Goal: Information Seeking & Learning: Find contact information

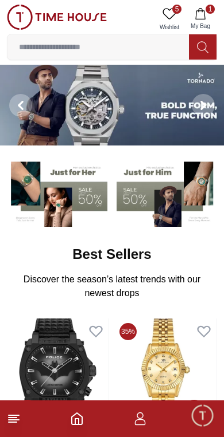
click at [198, 420] on span "Minimize live chat window" at bounding box center [201, 415] width 33 height 33
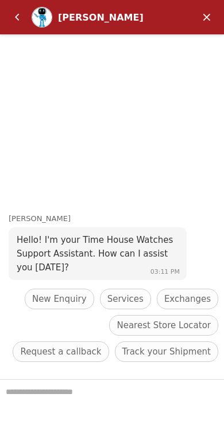
scroll to position [91, 0]
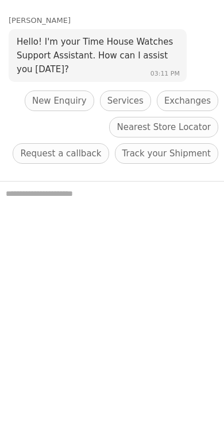
click at [101, 147] on span "Request a callback" at bounding box center [60, 154] width 81 height 14
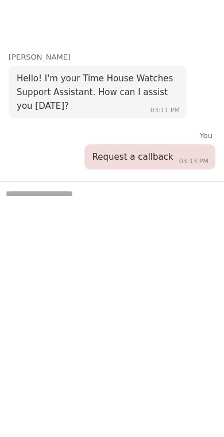
scroll to position [289, 0]
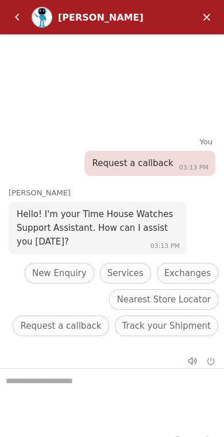
click at [101, 319] on span "Request a callback" at bounding box center [60, 326] width 81 height 14
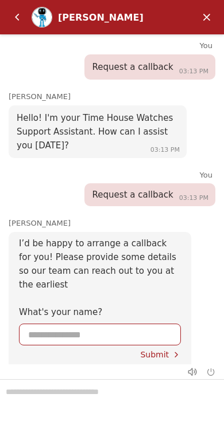
click at [117, 334] on input "Enter your name" at bounding box center [99, 334] width 143 height 21
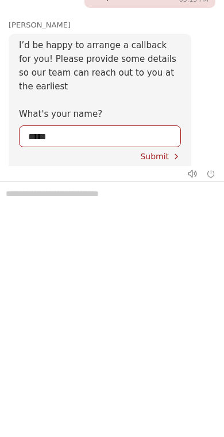
type input "*****"
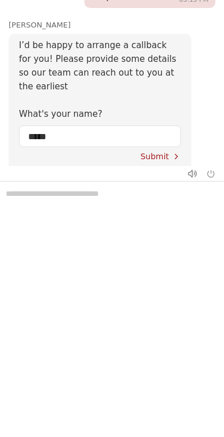
scroll to position [503, 0]
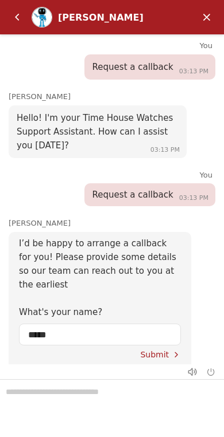
click at [156, 356] on span "Submit" at bounding box center [154, 354] width 29 height 9
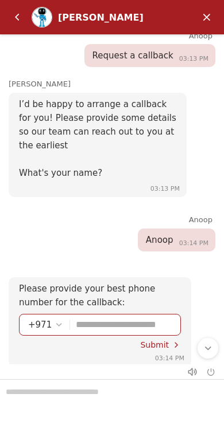
scroll to position [157, 0]
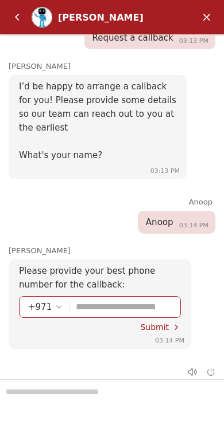
click at [136, 299] on input "Enter your phone number" at bounding box center [124, 307] width 96 height 21
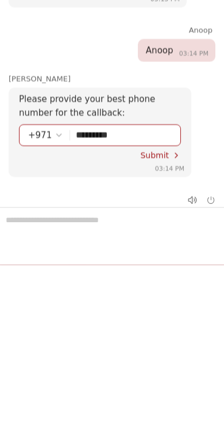
type input "*********"
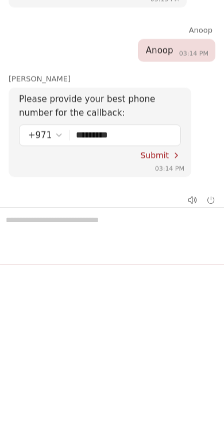
scroll to position [675, 0]
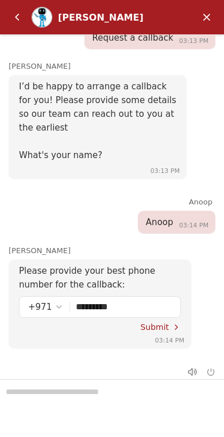
click at [153, 323] on span "Submit" at bounding box center [154, 327] width 29 height 9
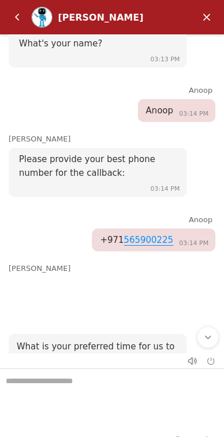
scroll to position [353, 0]
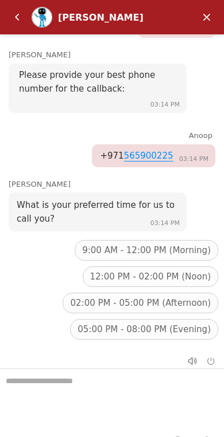
click at [153, 274] on span "12:00 PM - 02:00 PM (Noon)" at bounding box center [150, 277] width 120 height 14
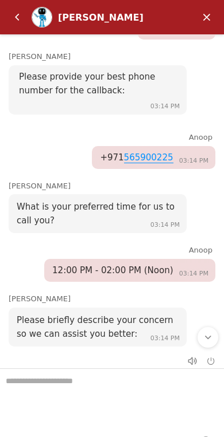
scroll to position [351, 0]
click at [88, 360] on div at bounding box center [112, 361] width 224 height 15
click at [101, 359] on div at bounding box center [112, 361] width 224 height 15
click at [75, 359] on div at bounding box center [112, 361] width 224 height 15
click at [58, 366] on div at bounding box center [112, 361] width 224 height 15
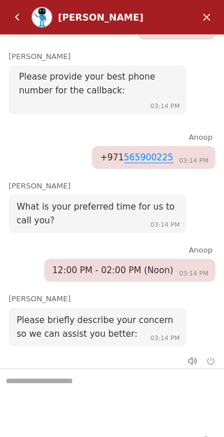
click at [72, 385] on textarea "We are here to help you" at bounding box center [112, 397] width 224 height 57
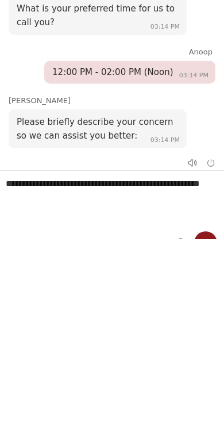
type textarea "**********"
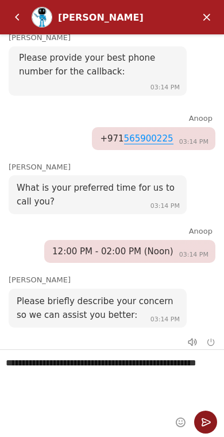
scroll to position [19, 0]
click at [197, 417] on em "Send" at bounding box center [205, 422] width 23 height 23
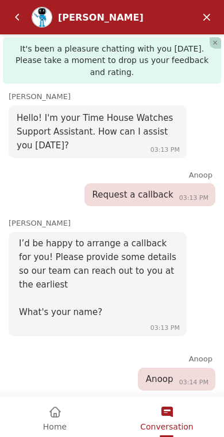
scroll to position [633, 0]
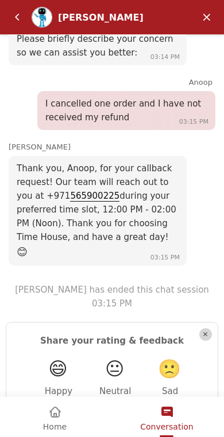
click at [19, 25] on em "Back" at bounding box center [17, 17] width 23 height 23
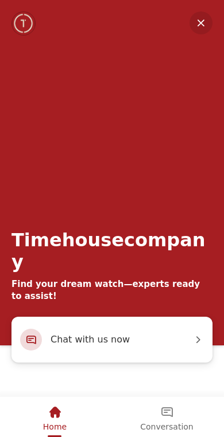
scroll to position [1073, 0]
click at [217, 22] on div "Timehousecompany Find your dream watch—experts ready to assist!" at bounding box center [112, 158] width 224 height 317
click at [197, 28] on em "Minimize" at bounding box center [200, 22] width 23 height 23
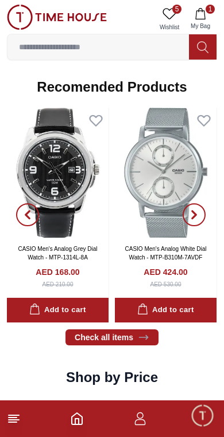
click at [199, 18] on icon "button" at bounding box center [199, 13] width 11 height 11
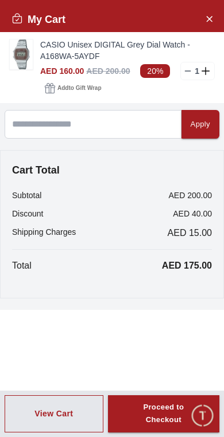
click at [200, 25] on button "Close Account" at bounding box center [208, 18] width 18 height 18
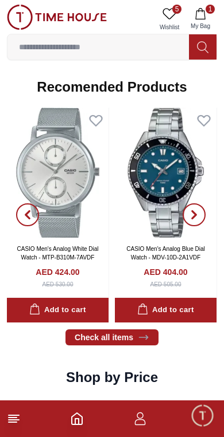
click at [183, 413] on footer "1" at bounding box center [112, 419] width 224 height 37
click at [192, 410] on span "Minimize live chat window" at bounding box center [201, 415] width 33 height 33
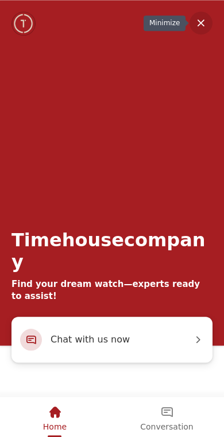
scroll to position [1410, 0]
click at [160, 412] on em "Conversation" at bounding box center [167, 413] width 14 height 14
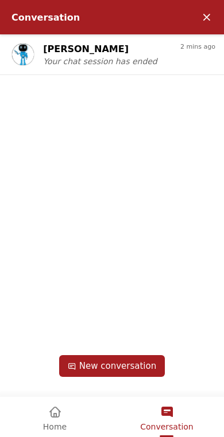
click at [47, 416] on div "Home" at bounding box center [54, 412] width 23 height 19
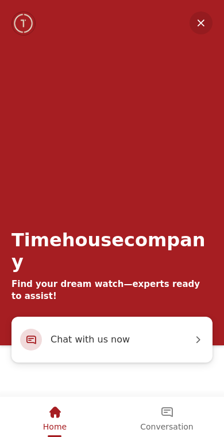
click at [58, 418] on em "Home" at bounding box center [55, 413] width 14 height 14
click at [214, 40] on div "Timehousecompany Find your dream watch—experts ready to assist!" at bounding box center [112, 158] width 224 height 317
click at [213, 40] on div "Timehousecompany Find your dream watch—experts ready to assist!" at bounding box center [112, 158] width 224 height 317
click at [199, 33] on em "Minimize" at bounding box center [200, 22] width 23 height 23
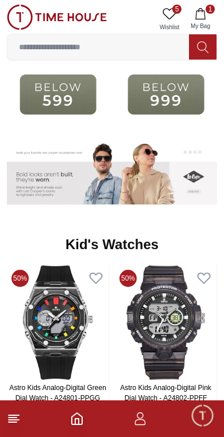
click at [142, 422] on icon "button" at bounding box center [140, 419] width 14 height 14
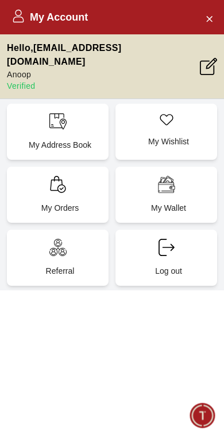
click at [202, 21] on button "Close Account" at bounding box center [208, 18] width 18 height 18
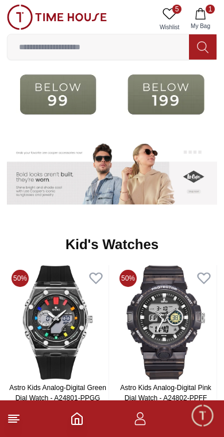
click at [10, 416] on line at bounding box center [14, 416] width 10 height 0
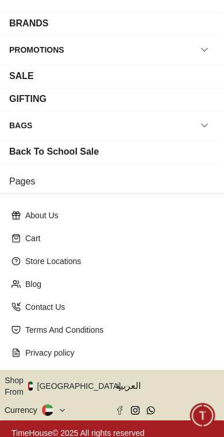
scroll to position [150, 0]
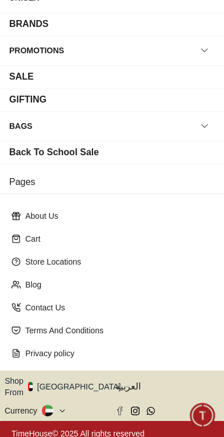
click at [49, 306] on p "Contact Us" at bounding box center [116, 307] width 182 height 11
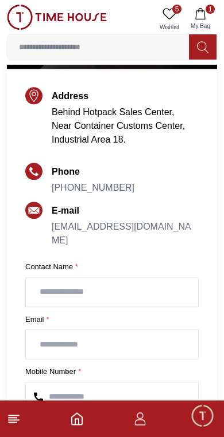
scroll to position [165, 0]
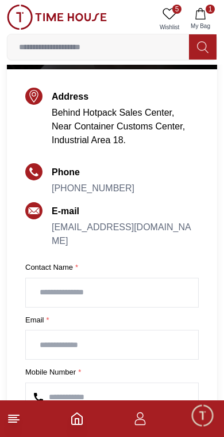
click at [96, 185] on link "[PHONE_NUMBER]" at bounding box center [93, 188] width 83 height 10
